Goal: Task Accomplishment & Management: Manage account settings

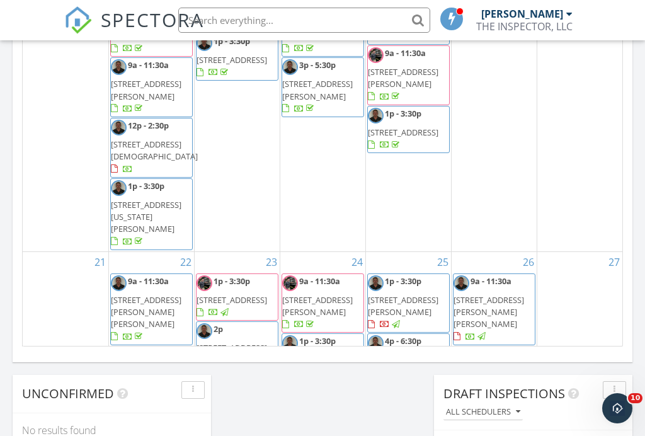
scroll to position [303, 0]
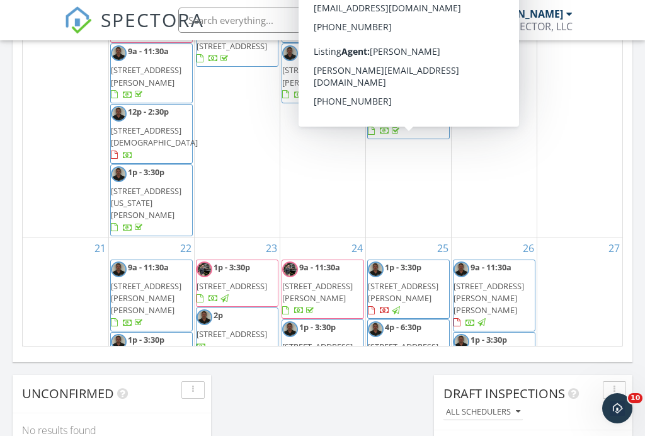
click at [410, 280] on span "124 Cherokee Dr, Martin 38237" at bounding box center [403, 291] width 71 height 23
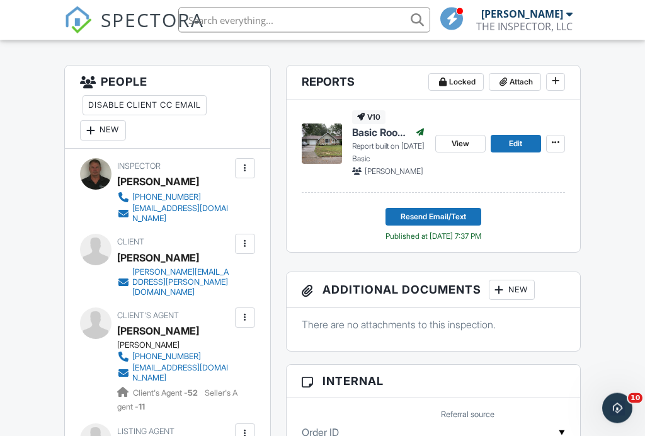
scroll to position [317, 0]
click at [247, 250] on div at bounding box center [245, 243] width 13 height 13
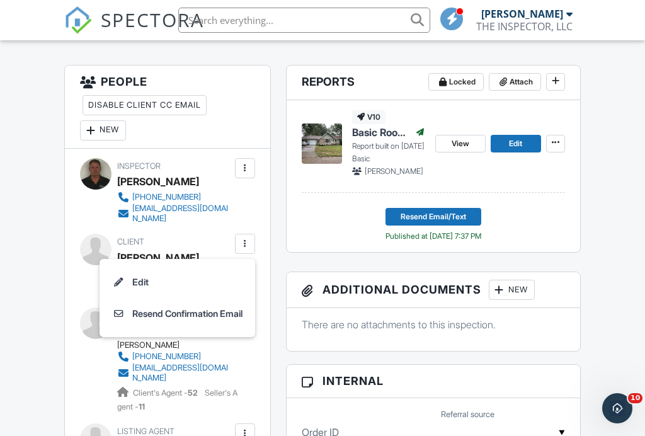
click at [140, 292] on li "Edit" at bounding box center [177, 281] width 140 height 31
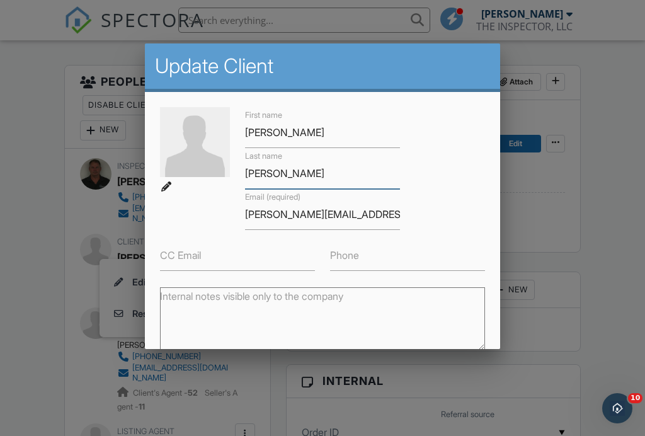
click at [261, 174] on input "Bragg" at bounding box center [322, 173] width 155 height 31
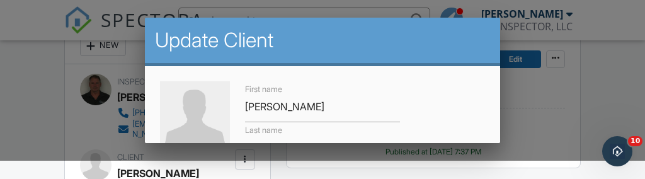
scroll to position [11, 0]
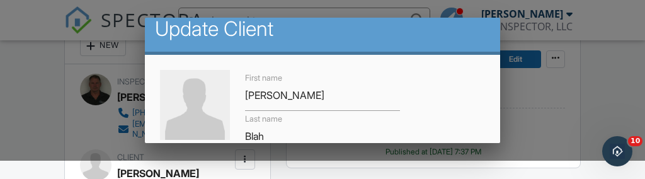
type input "Blah"
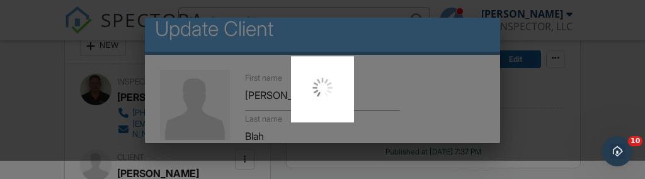
click at [295, 135] on div at bounding box center [322, 89] width 645 height 179
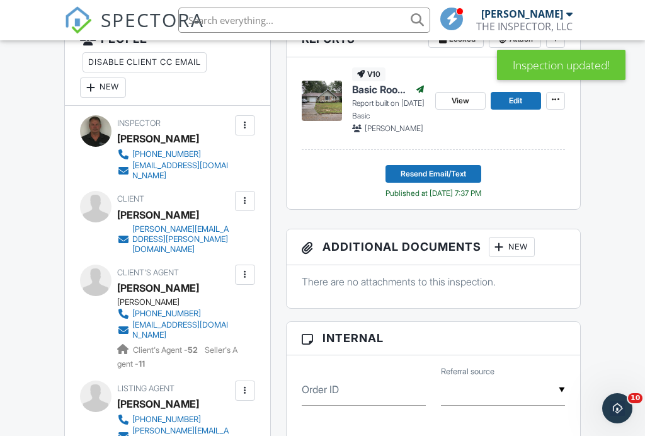
click at [247, 207] on div at bounding box center [245, 201] width 13 height 13
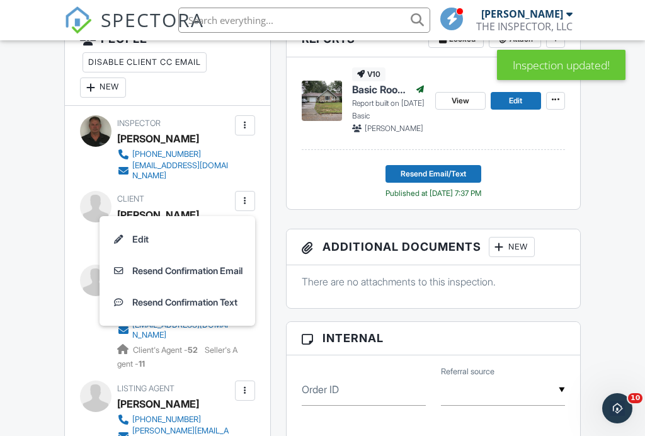
click at [139, 247] on li "Edit" at bounding box center [177, 239] width 140 height 31
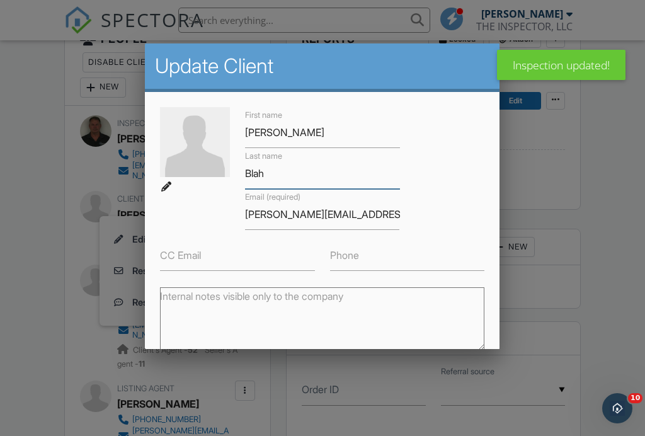
click at [284, 174] on input "Blah" at bounding box center [322, 173] width 155 height 31
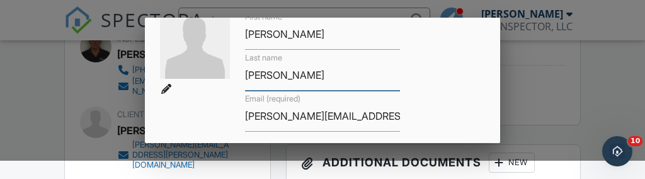
scroll to position [108, 0]
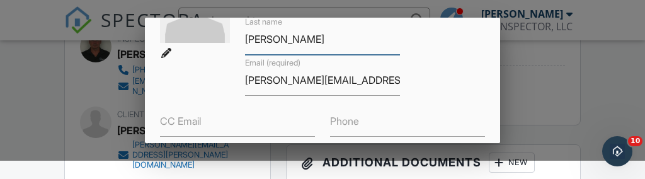
type input "[PERSON_NAME]"
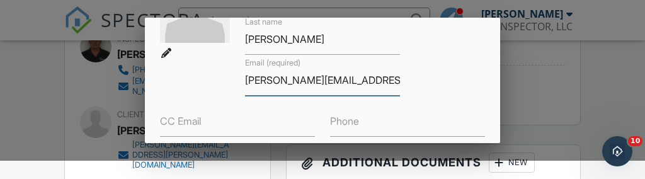
click at [317, 88] on input "[PERSON_NAME][EMAIL_ADDRESS][PERSON_NAME][DOMAIN_NAME]" at bounding box center [322, 80] width 155 height 31
click at [315, 82] on input "[PERSON_NAME][EMAIL_ADDRESS][PERSON_NAME][DOMAIN_NAME]" at bounding box center [322, 80] width 155 height 31
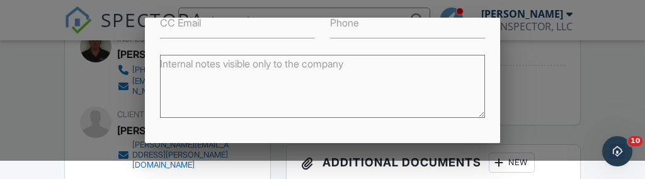
scroll to position [208, 0]
type input "[PERSON_NAME][EMAIL_ADDRESS][PERSON_NAME][DOMAIN_NAME]"
click at [476, 115] on textarea "Internal notes visible only to the company" at bounding box center [322, 85] width 324 height 63
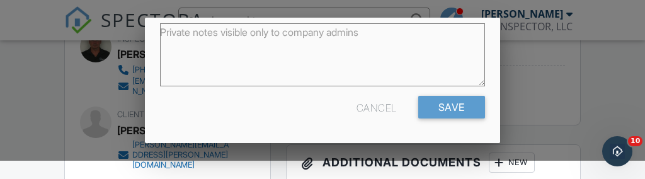
scroll to position [327, 0]
click at [450, 110] on input "Save" at bounding box center [451, 107] width 67 height 23
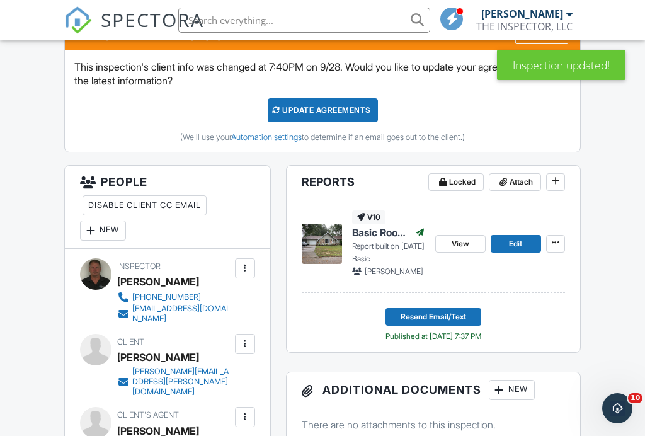
click at [314, 122] on div "Update Agreements" at bounding box center [323, 110] width 110 height 24
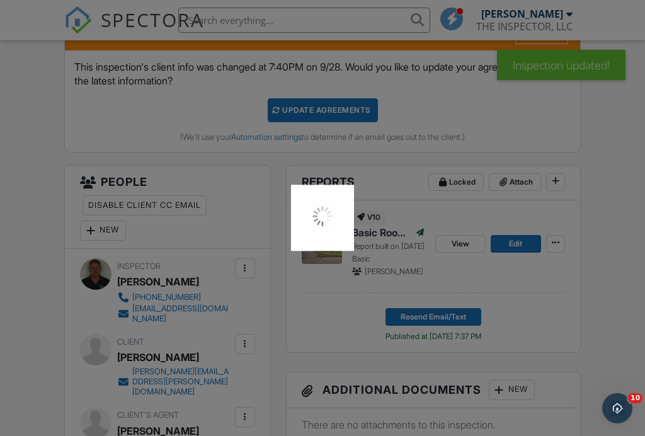
click at [323, 122] on div at bounding box center [322, 218] width 645 height 436
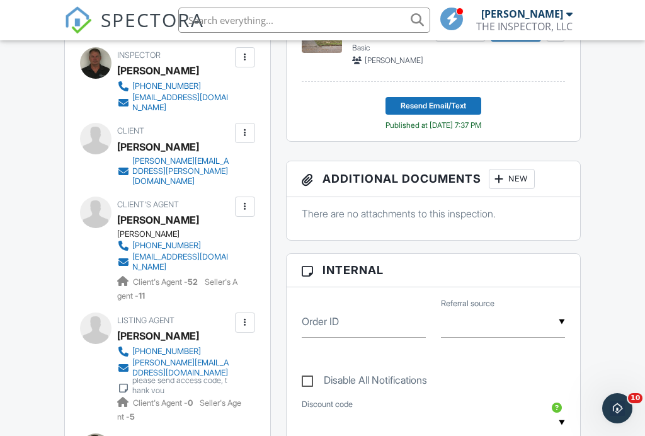
scroll to position [429, 0]
click at [251, 139] on div at bounding box center [245, 132] width 13 height 13
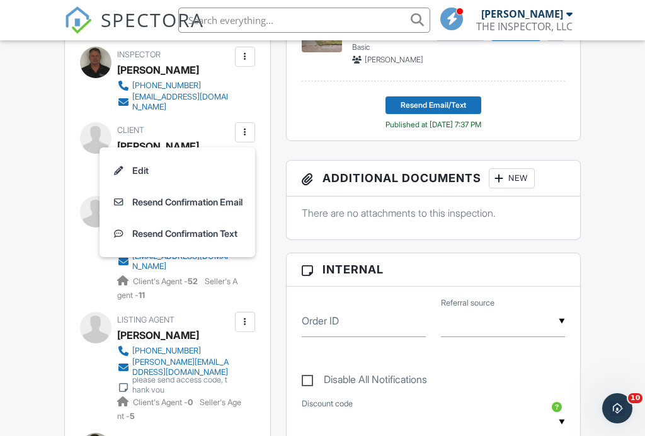
click at [185, 213] on li "Resend Confirmation Email" at bounding box center [177, 201] width 140 height 31
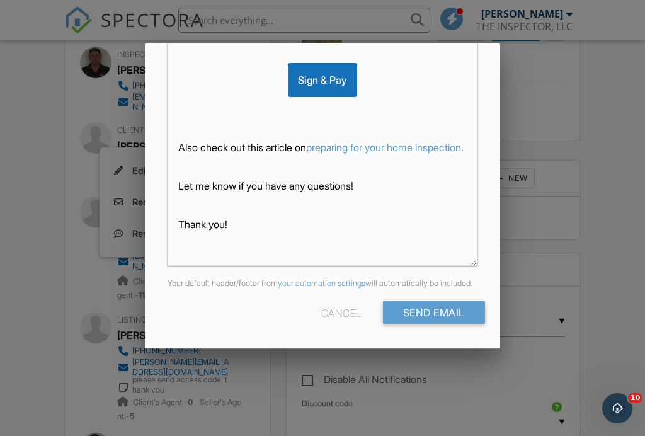
scroll to position [324, 0]
click at [436, 319] on input "Send Email" at bounding box center [434, 312] width 102 height 23
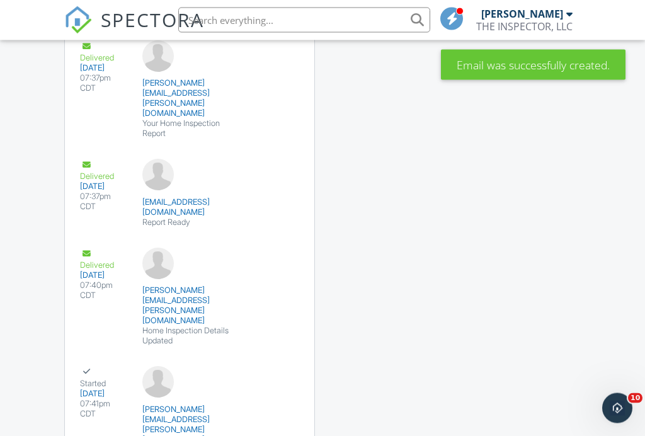
scroll to position [2004, 0]
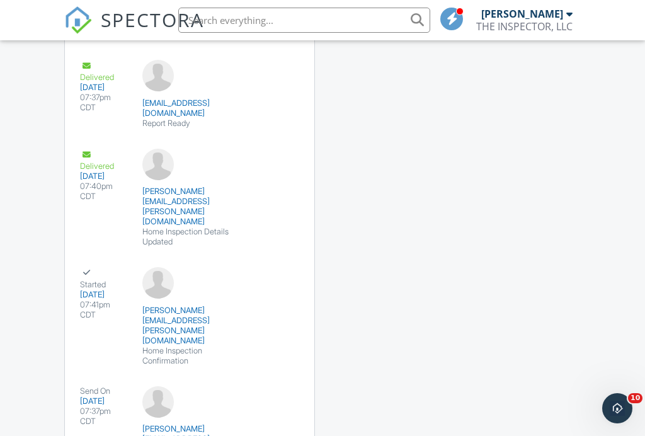
click at [273, 393] on div "submit" at bounding box center [274, 399] width 13 height 13
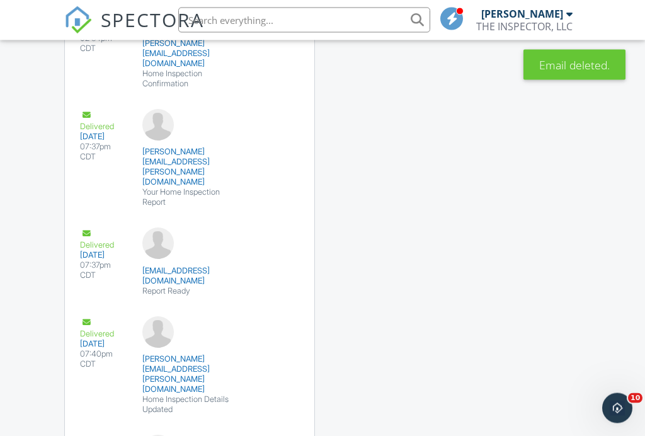
scroll to position [1838, 0]
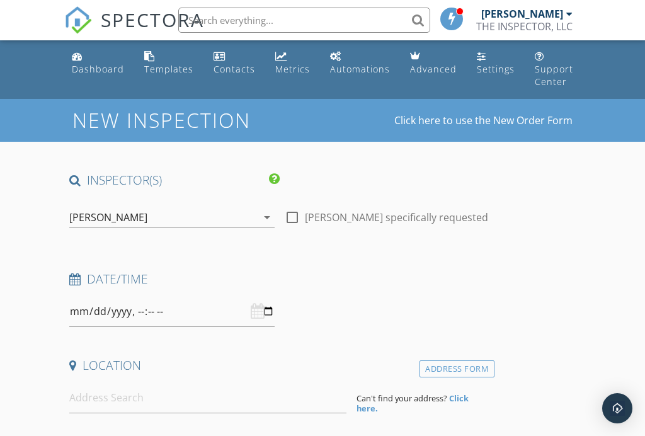
click at [86, 52] on link "Dashboard" at bounding box center [98, 63] width 62 height 36
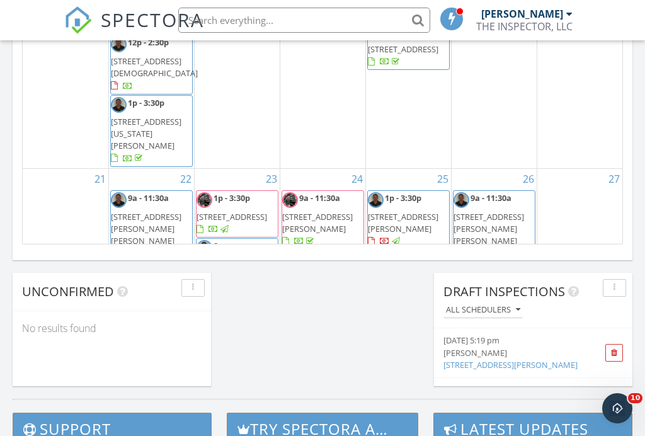
scroll to position [269, 0]
